Goal: Contribute content

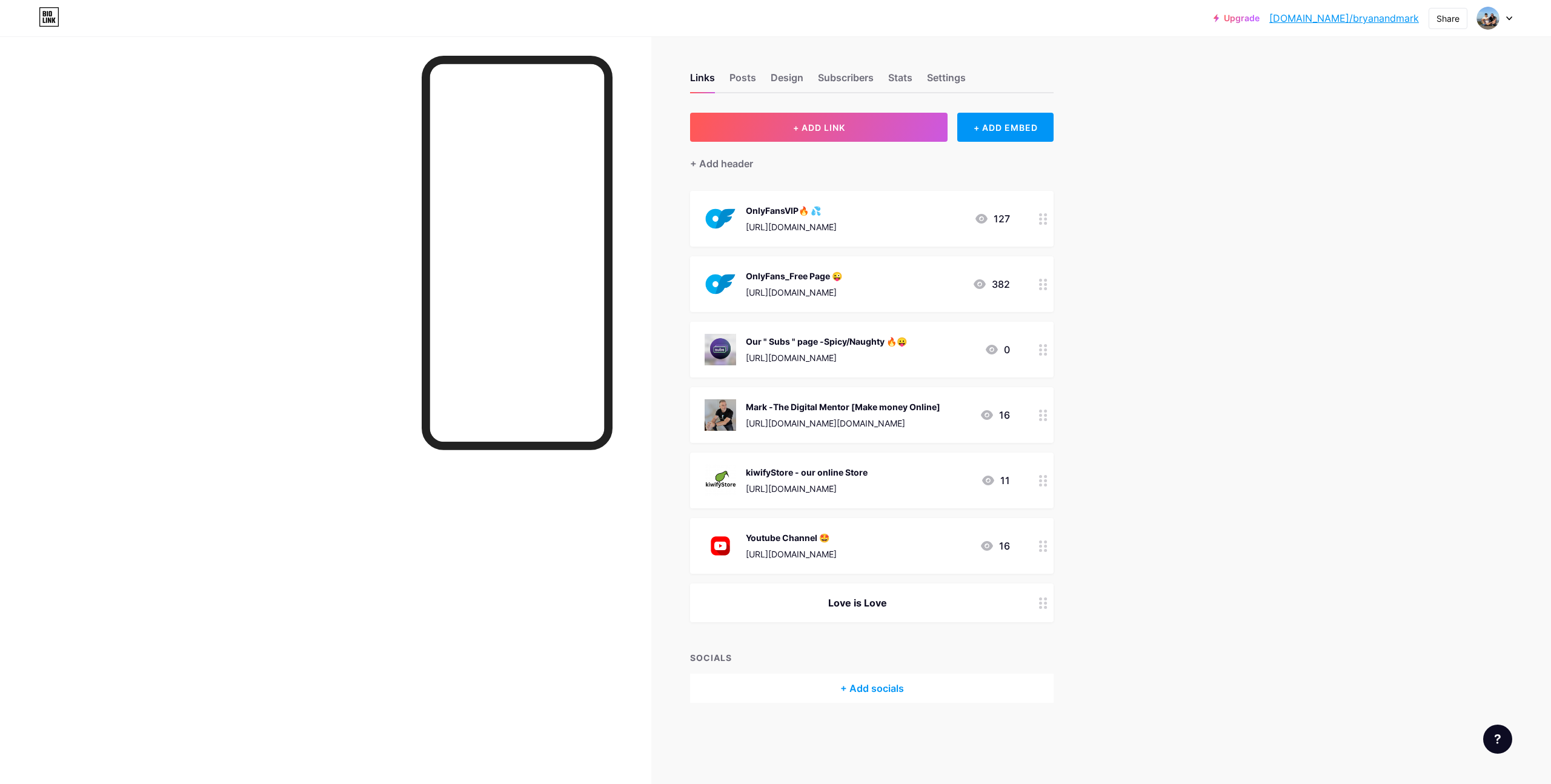
click at [1041, 349] on circle at bounding box center [1041, 350] width 3 height 3
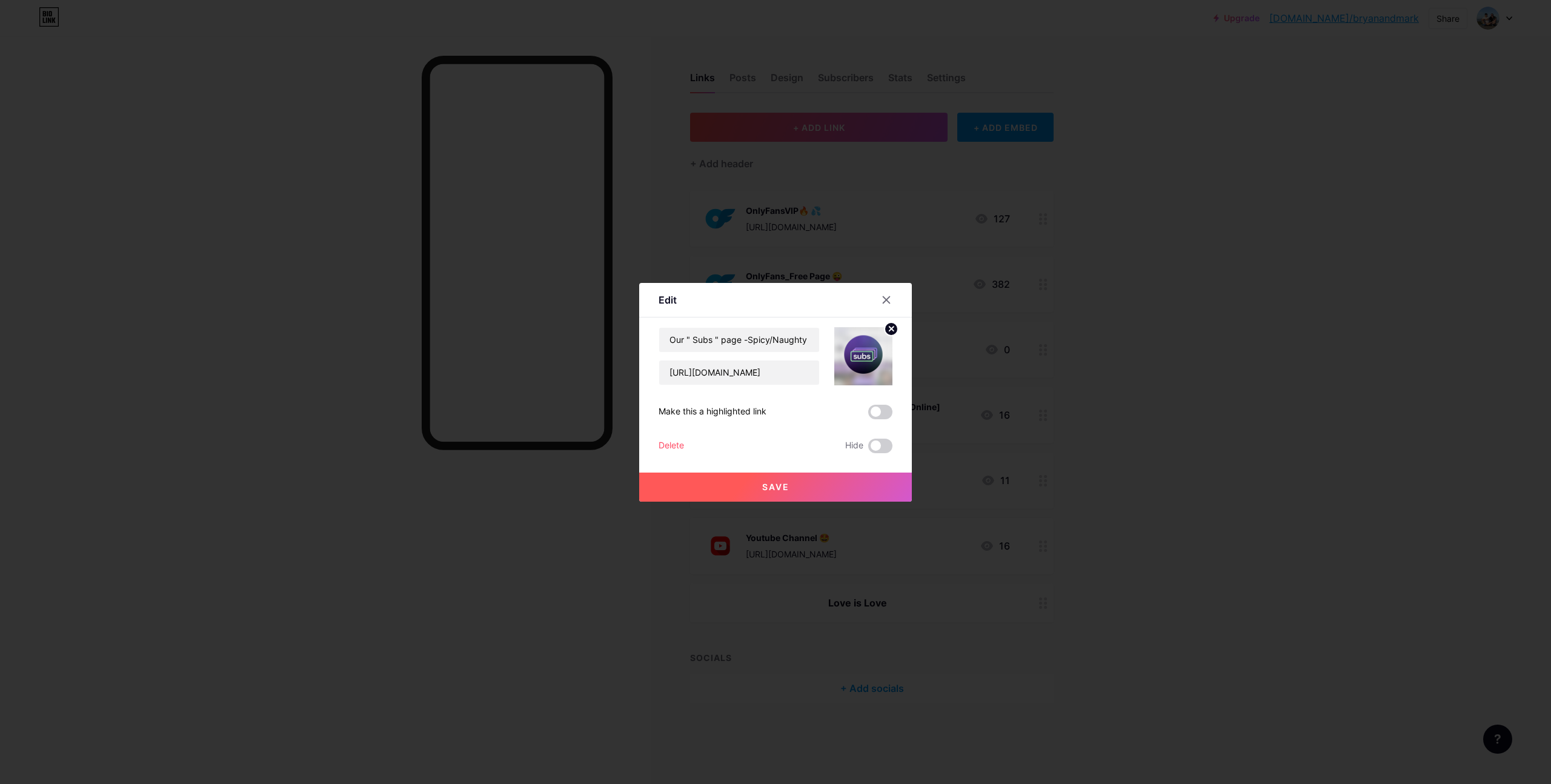
click at [891, 331] on circle at bounding box center [891, 329] width 14 height 14
click at [862, 354] on rect at bounding box center [860, 347] width 19 height 19
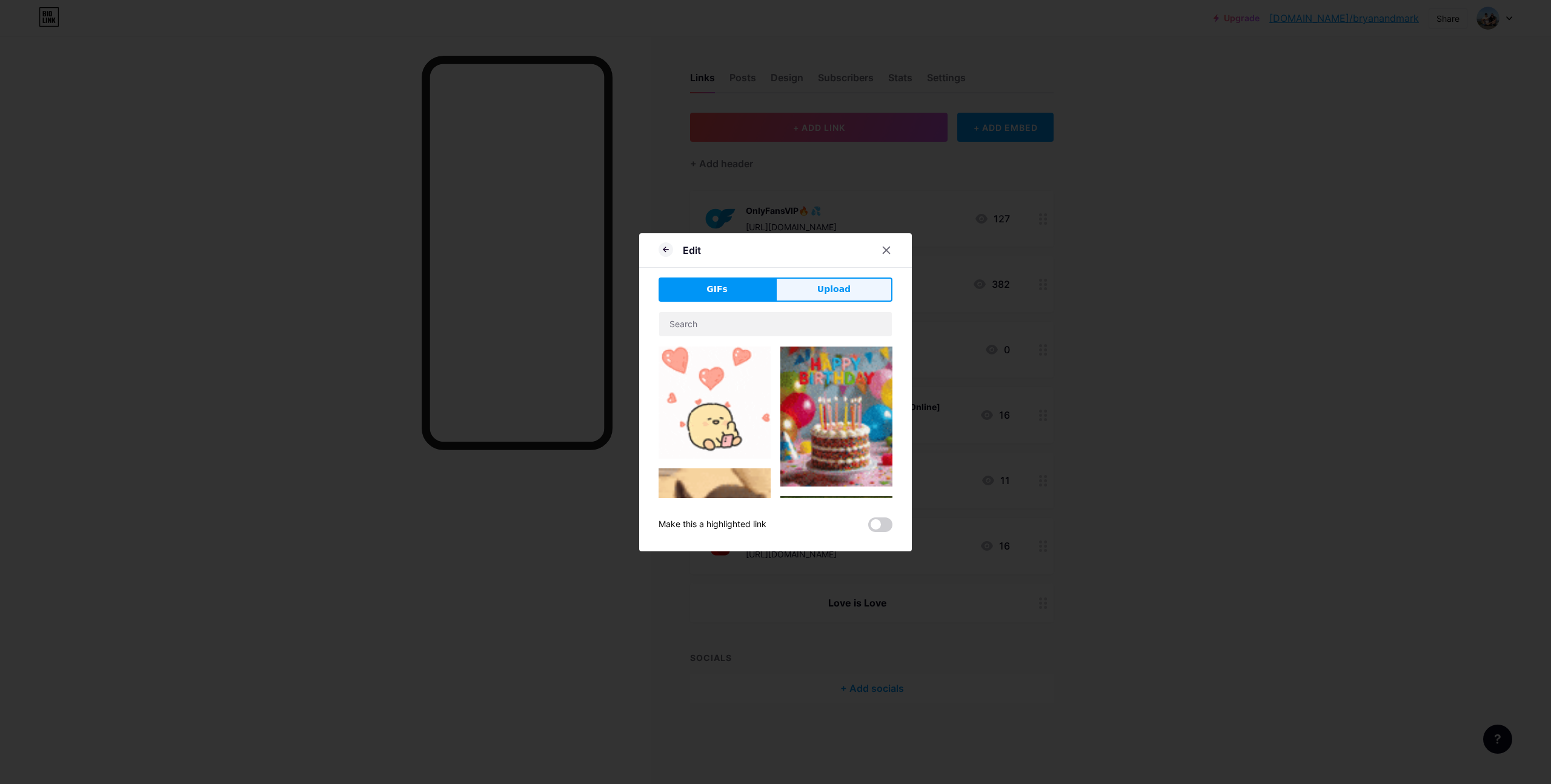
click at [818, 287] on button "Upload" at bounding box center [834, 289] width 117 height 24
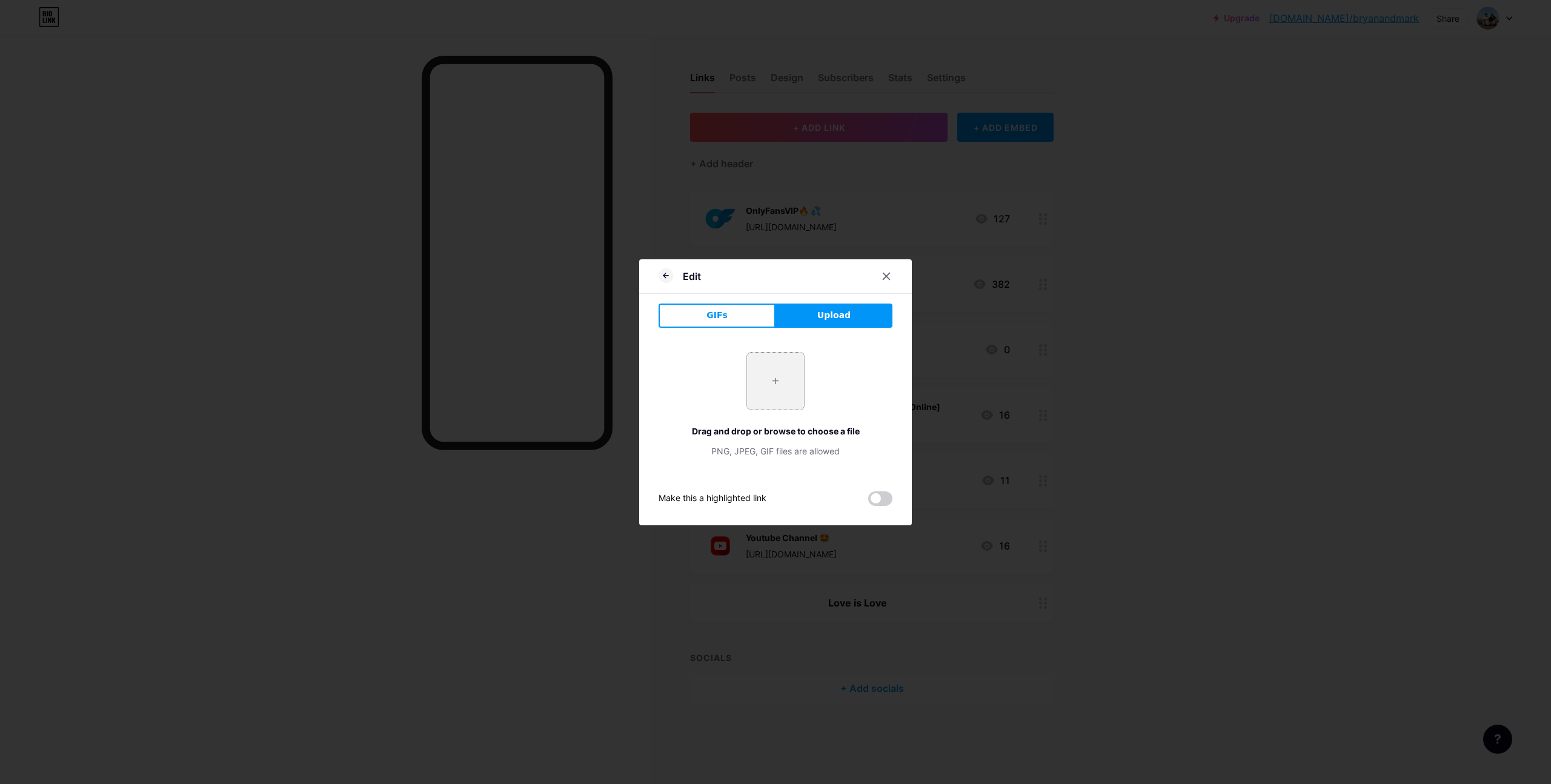
click at [772, 380] on input "file" at bounding box center [776, 381] width 57 height 57
type input "C:\fakepath\cropped-subs-logo.png"
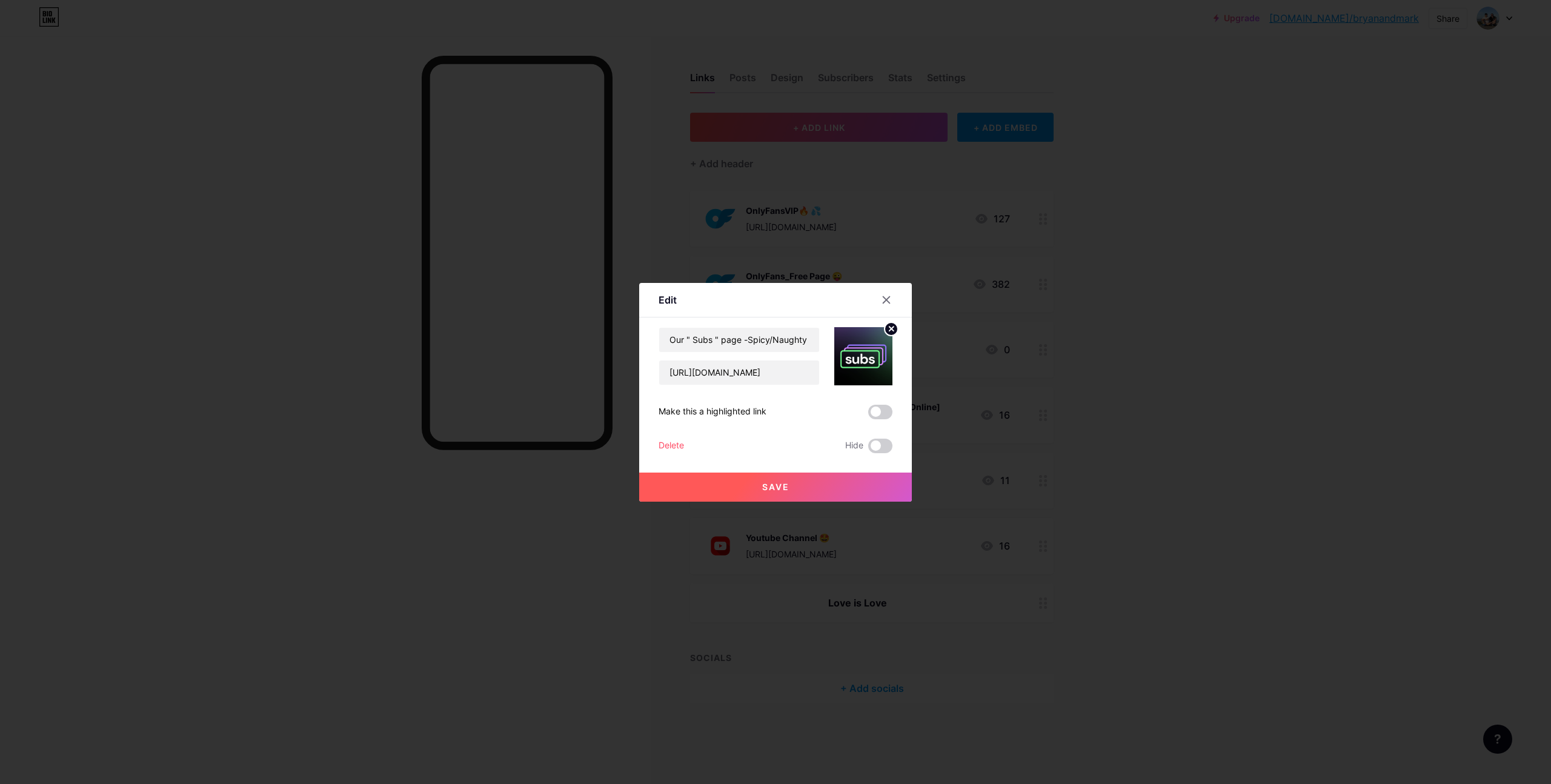
click at [755, 486] on button "Save" at bounding box center [776, 487] width 273 height 29
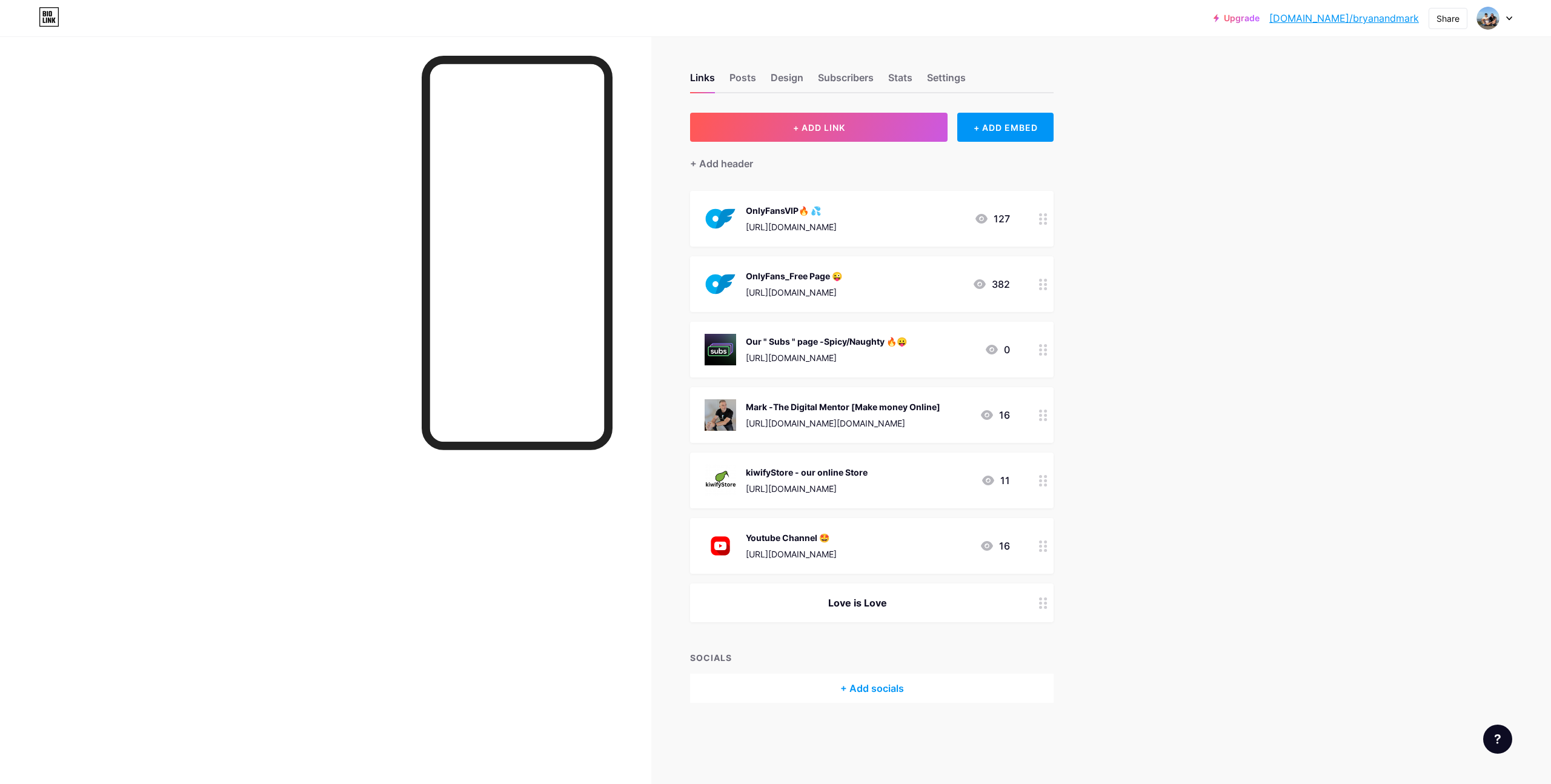
click at [1043, 351] on icon at bounding box center [1044, 350] width 9 height 11
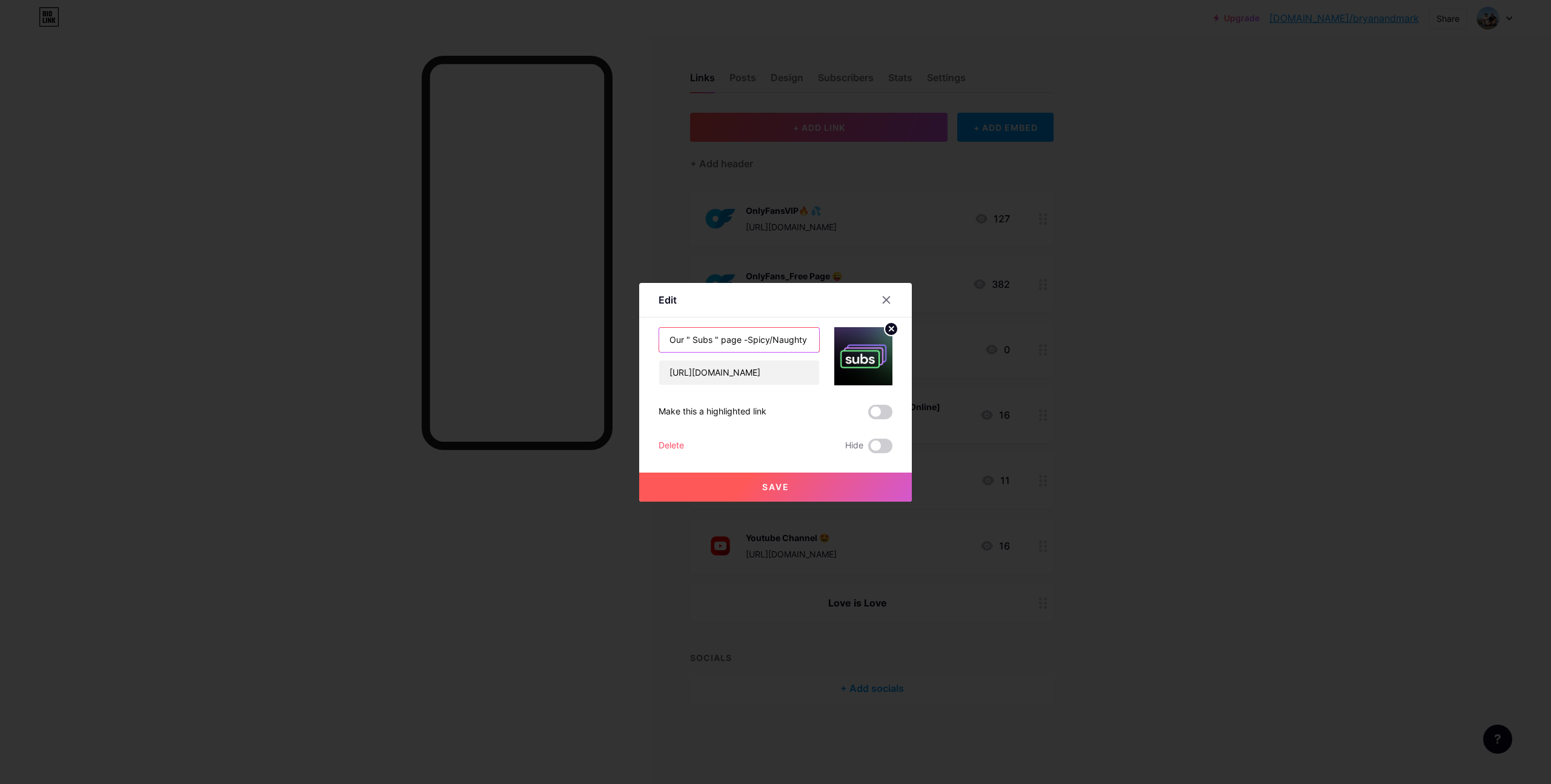
click at [674, 339] on input "Our " Subs " page -Spicy/Naughty 🔥😛" at bounding box center [739, 340] width 160 height 24
click at [753, 339] on input "find us on " Subs " page -Spicy/Naughty 🔥😛" at bounding box center [739, 340] width 160 height 24
type input "find us on " Subs " -Spicy/Naughty 🔥😛"
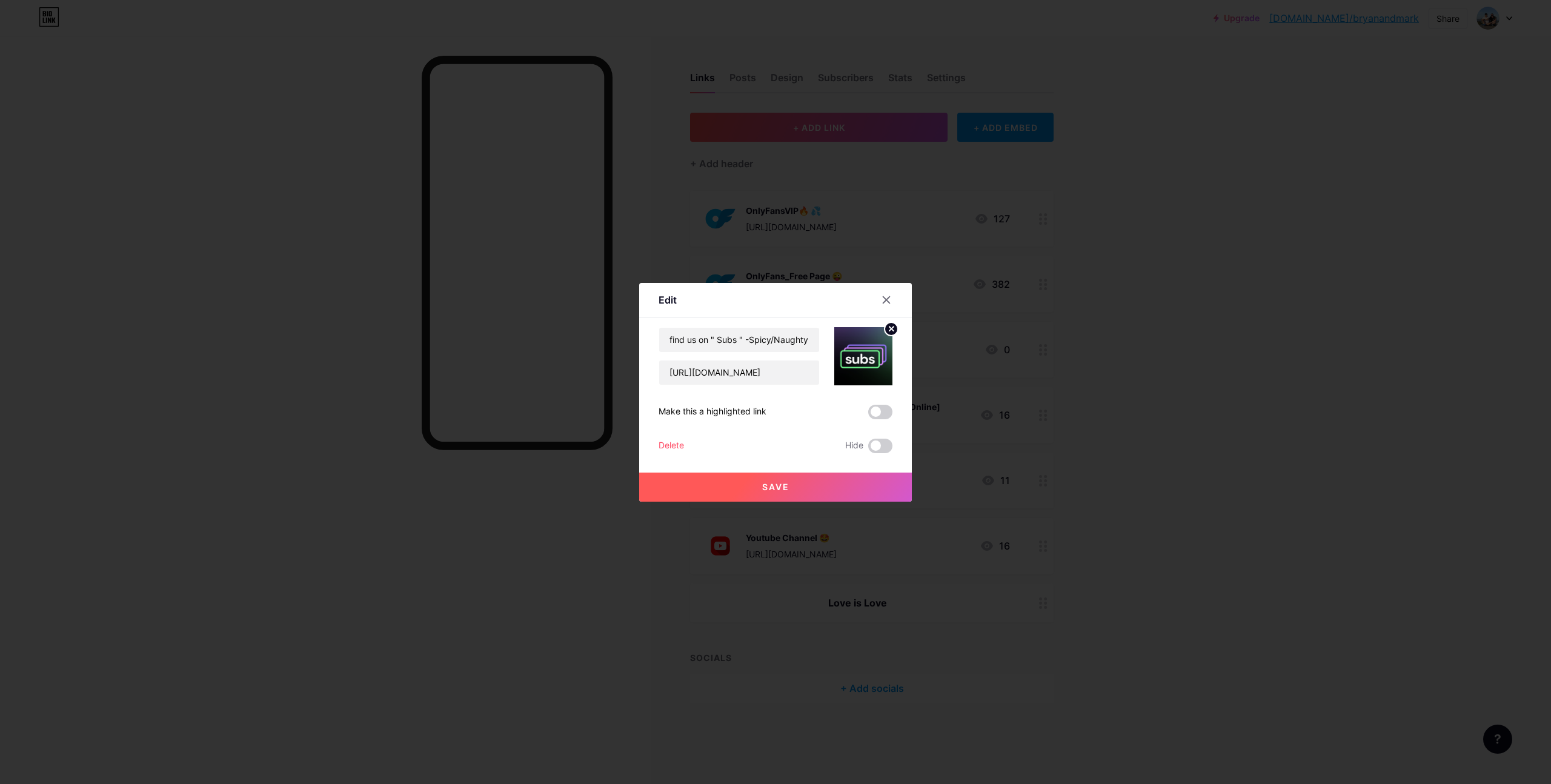
click at [765, 482] on span "Save" at bounding box center [776, 487] width 27 height 10
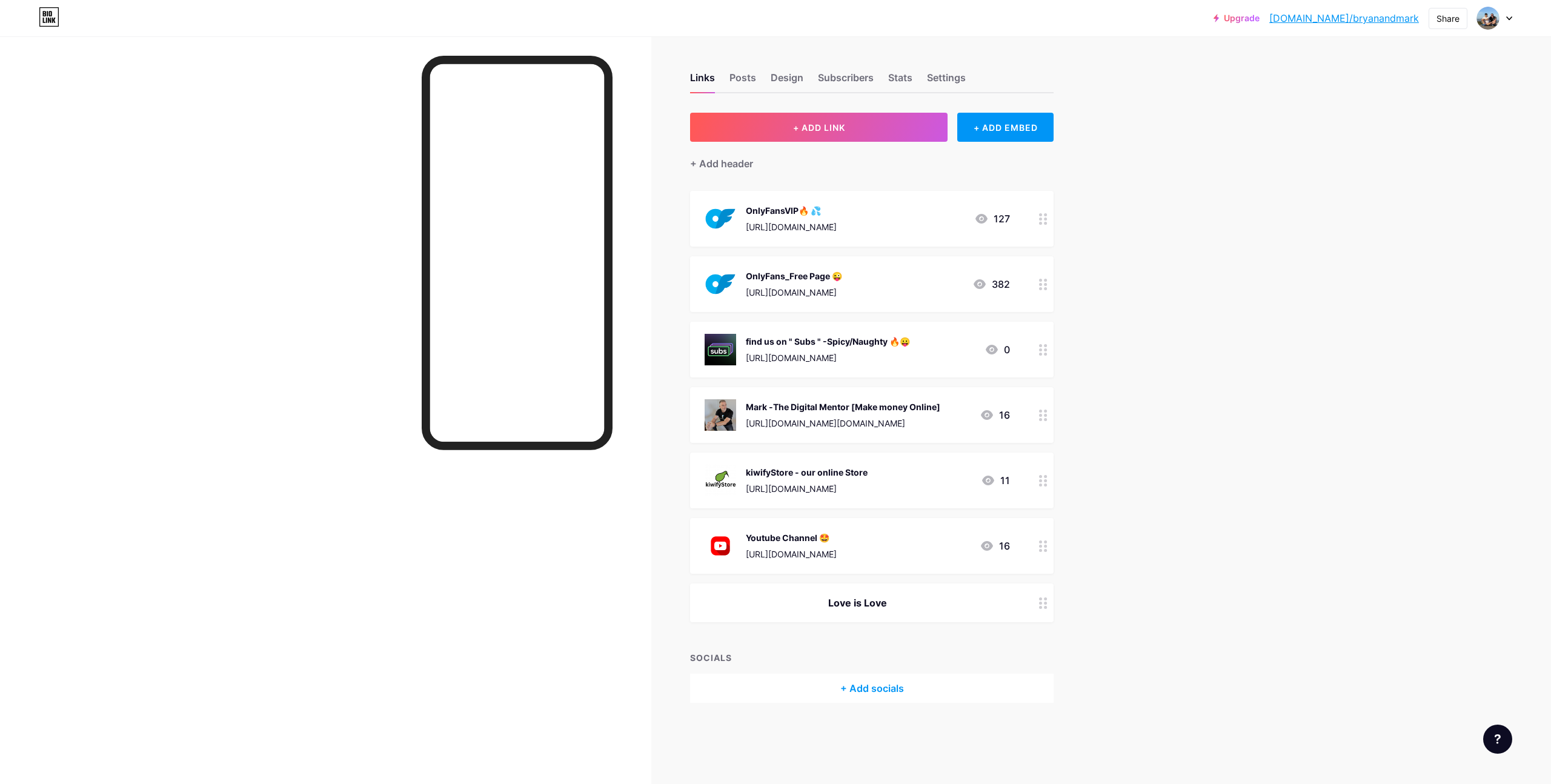
click at [1354, 154] on div "Upgrade [DOMAIN_NAME]/bryana... [DOMAIN_NAME]/bryanandmark Share Switch account…" at bounding box center [776, 392] width 1551 height 784
